Goal: Task Accomplishment & Management: Manage account settings

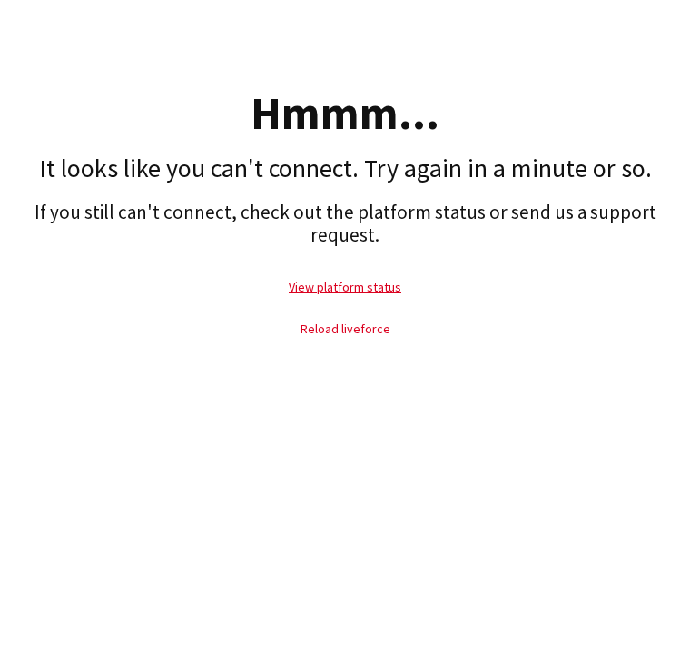
click at [335, 321] on link "Reload liveforce" at bounding box center [346, 329] width 90 height 16
click at [376, 321] on link "Reload liveforce" at bounding box center [346, 329] width 90 height 16
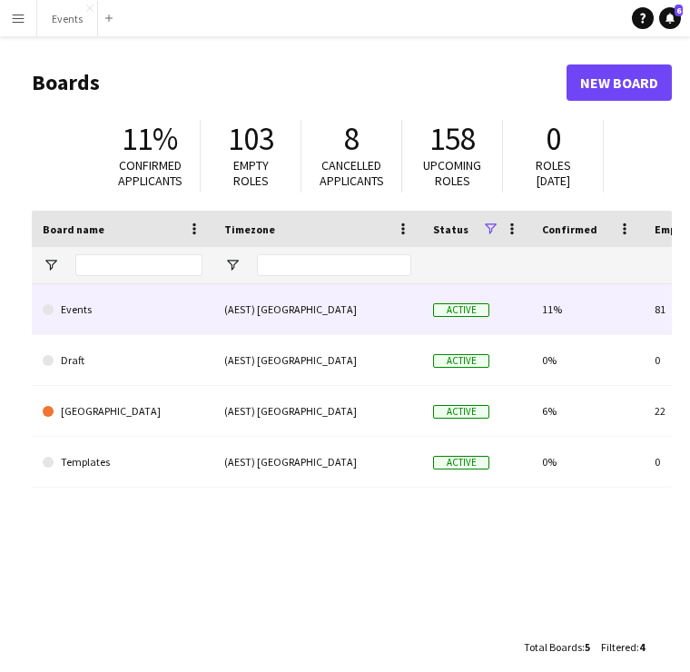
click at [166, 318] on link "Events" at bounding box center [123, 309] width 160 height 51
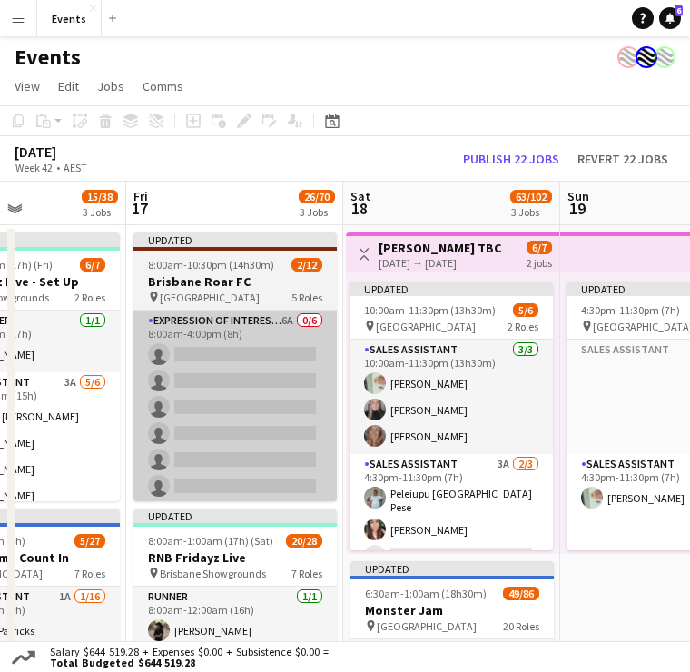
click at [262, 330] on app-card-role "Expression Of Interest (EOI) 6A 0/6 8:00am-4:00pm (8h) single-neutral-actions s…" at bounding box center [234, 407] width 203 height 193
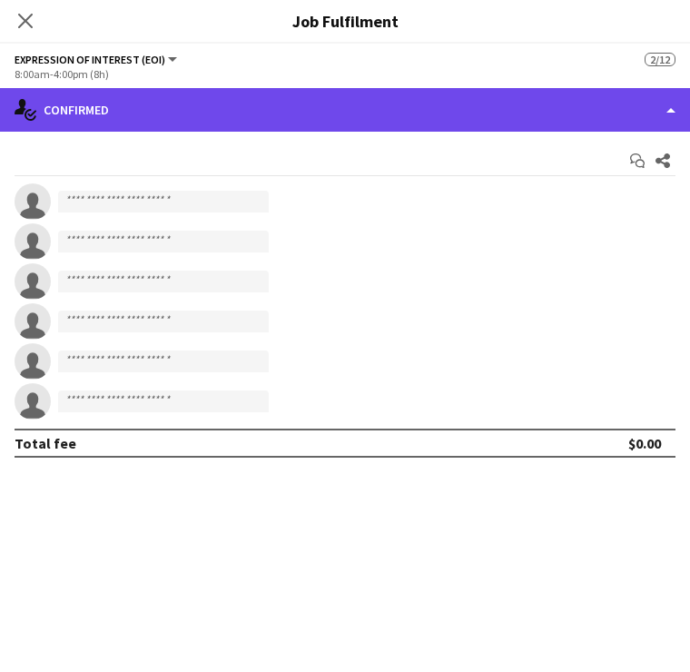
click at [661, 115] on div "single-neutral-actions-check-2 Confirmed" at bounding box center [345, 110] width 690 height 44
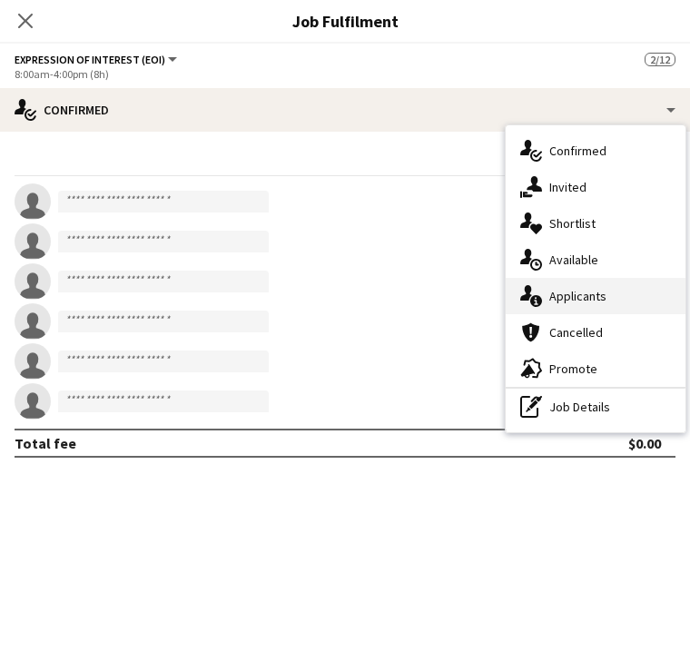
click at [591, 291] on span "Applicants" at bounding box center [577, 296] width 57 height 16
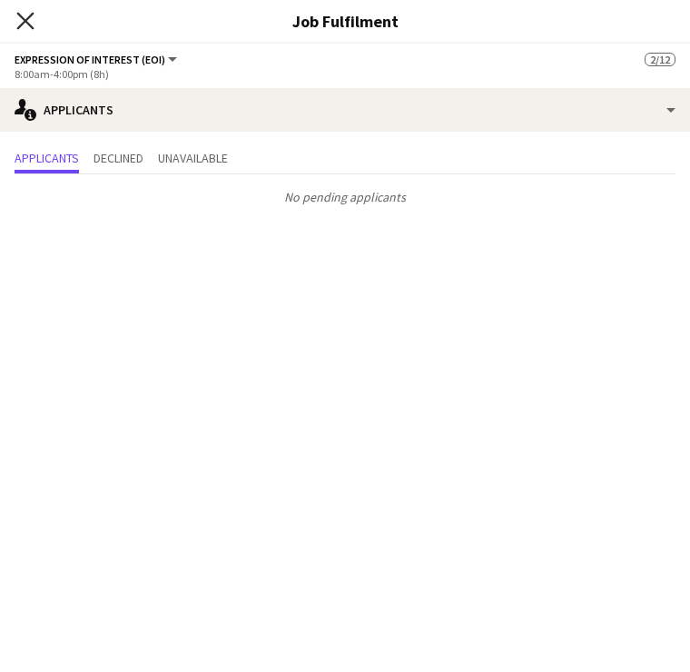
click at [20, 25] on icon at bounding box center [24, 20] width 17 height 17
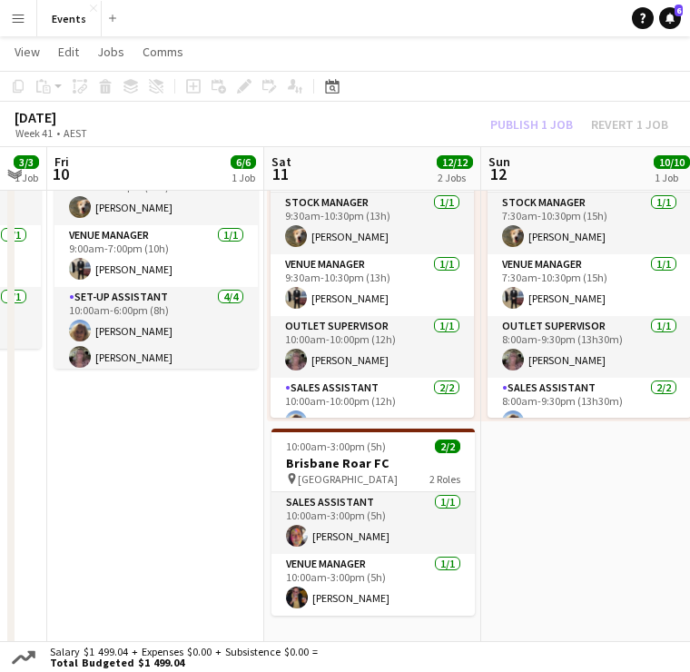
scroll to position [0, 824]
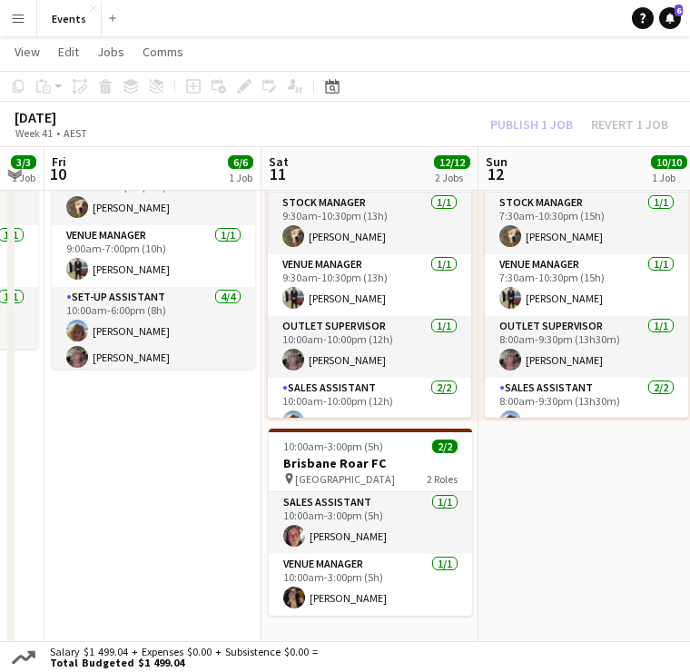
click at [576, 551] on app-date-cell "7:30am-10:30pm (15h) 10/10 pin Kayo Stadium, Redcliffe 6 Roles Stock Manager 1/…" at bounding box center [587, 551] width 217 height 917
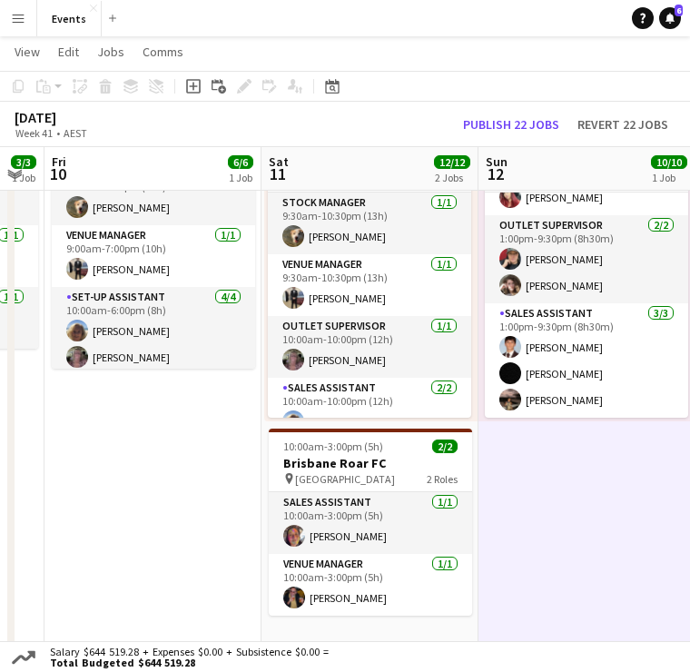
scroll to position [251, 0]
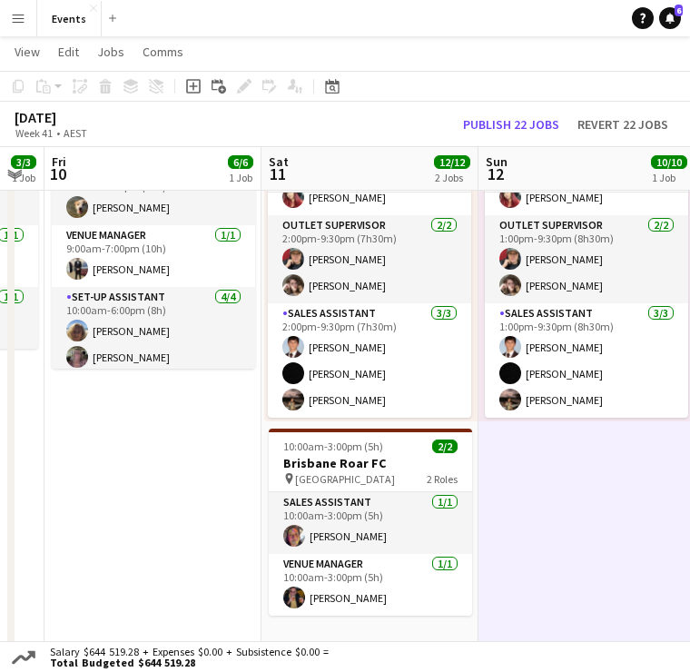
click at [600, 601] on app-date-cell "7:30am-10:30pm (15h) 10/10 pin Kayo Stadium, Redcliffe 6 Roles Stock Manager 1/…" at bounding box center [587, 551] width 217 height 917
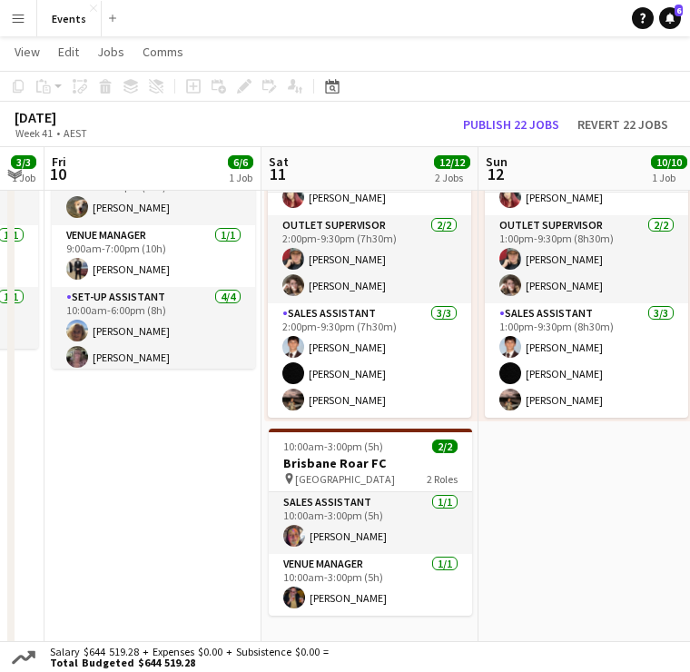
click at [582, 509] on app-date-cell "7:30am-10:30pm (15h) 10/10 pin Kayo Stadium, Redcliffe 6 Roles Stock Manager 1/…" at bounding box center [587, 551] width 217 height 917
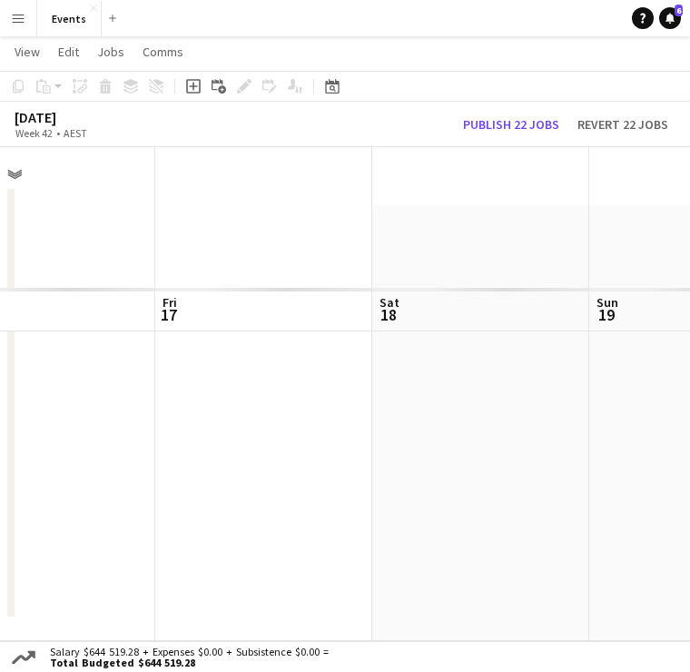
scroll to position [46, 0]
